Goal: Find specific page/section: Find specific page/section

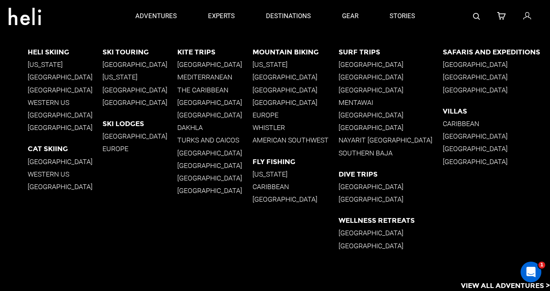
click at [42, 75] on p "[GEOGRAPHIC_DATA]" at bounding box center [65, 77] width 75 height 8
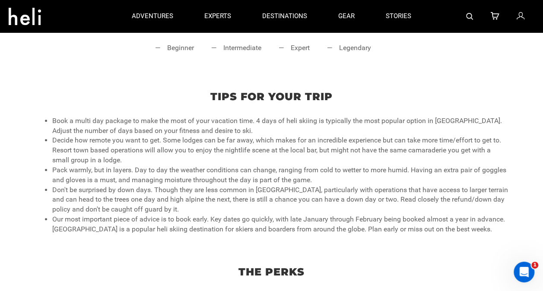
scroll to position [86, 0]
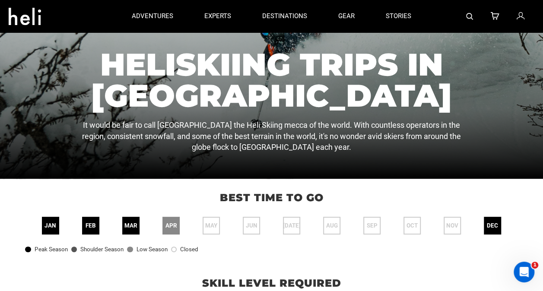
click at [473, 14] on img at bounding box center [469, 16] width 7 height 7
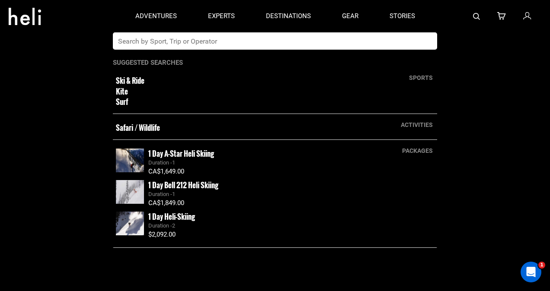
click at [278, 41] on input "text" at bounding box center [266, 40] width 306 height 17
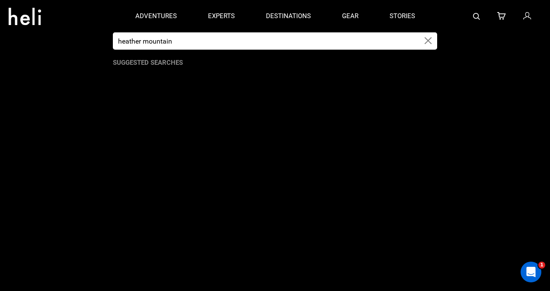
type input "heather mountain"
